Goal: Find specific page/section: Find specific page/section

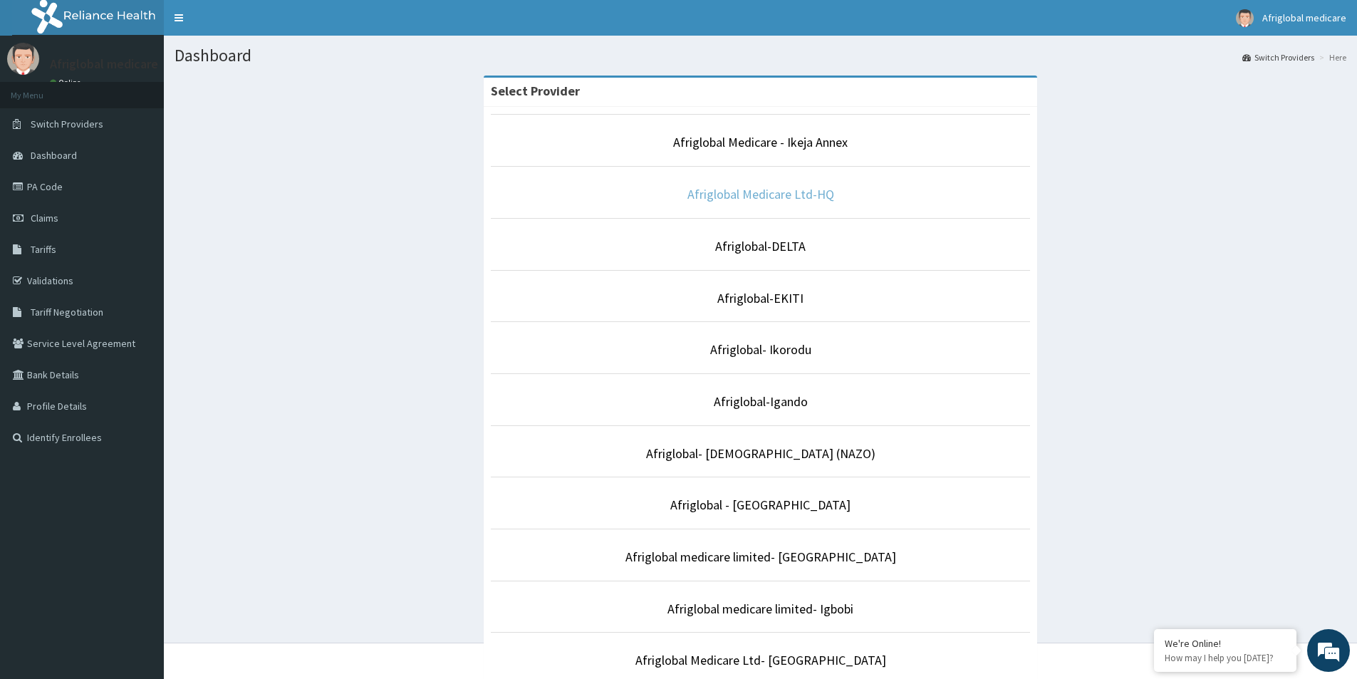
click at [764, 198] on link "Afriglobal Medicare Ltd-HQ" at bounding box center [760, 194] width 147 height 16
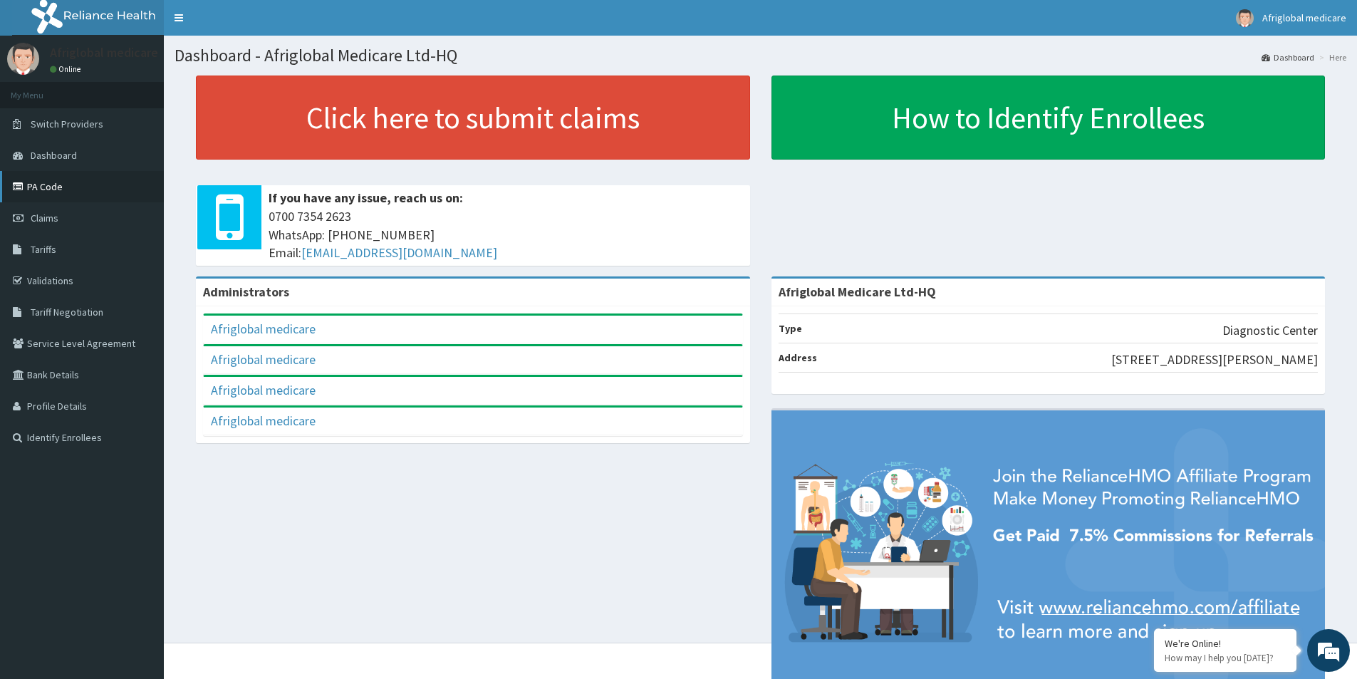
click at [50, 185] on link "PA Code" at bounding box center [82, 186] width 164 height 31
